Goal: Check status: Check status

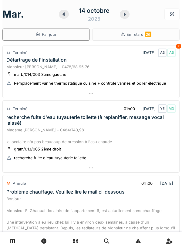
click at [157, 237] on div at bounding box center [91, 240] width 182 height 18
click at [18, 216] on div "Bonjour, Monsieur El Ghaouat, locataire de l'appartement 6, est actuellement sa…" at bounding box center [90, 254] width 169 height 116
click at [32, 225] on div "Bonjour, Monsieur El Ghaouat, locataire de l'appartement 6, est actuellement sa…" at bounding box center [90, 254] width 169 height 116
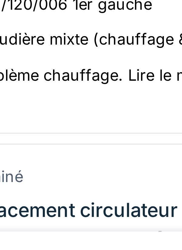
scroll to position [143, 0]
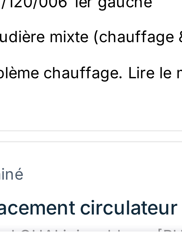
click at [27, 220] on div "Terminé" at bounding box center [20, 217] width 15 height 6
click at [25, 220] on div "Terminé" at bounding box center [20, 217] width 15 height 6
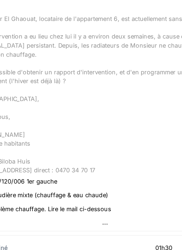
scroll to position [142, 0]
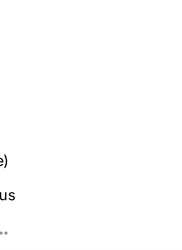
click at [93, 204] on icon at bounding box center [90, 202] width 5 height 4
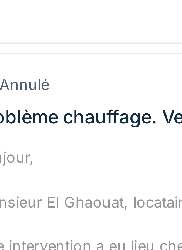
scroll to position [163, 0]
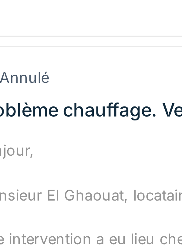
click at [42, 65] on div "Bonjour, Monsieur El Ghaouat, locataire de l'appartement 6, est actuellement sa…" at bounding box center [90, 95] width 169 height 116
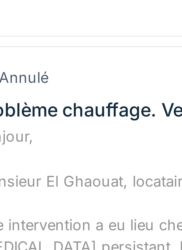
click at [49, 23] on div "Annulé 01h00 14/10/2025" at bounding box center [90, 20] width 169 height 11
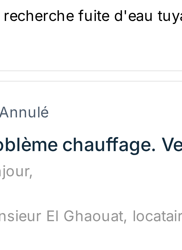
scroll to position [153, 0]
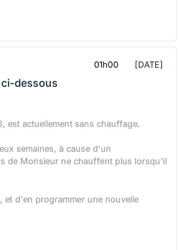
click at [161, 116] on div "Bonjour, Monsieur El Ghaouat, locataire de l'appartement 6, est actuellement sa…" at bounding box center [90, 100] width 169 height 116
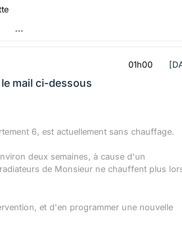
scroll to position [151, 0]
